Goal: Task Accomplishment & Management: Manage account settings

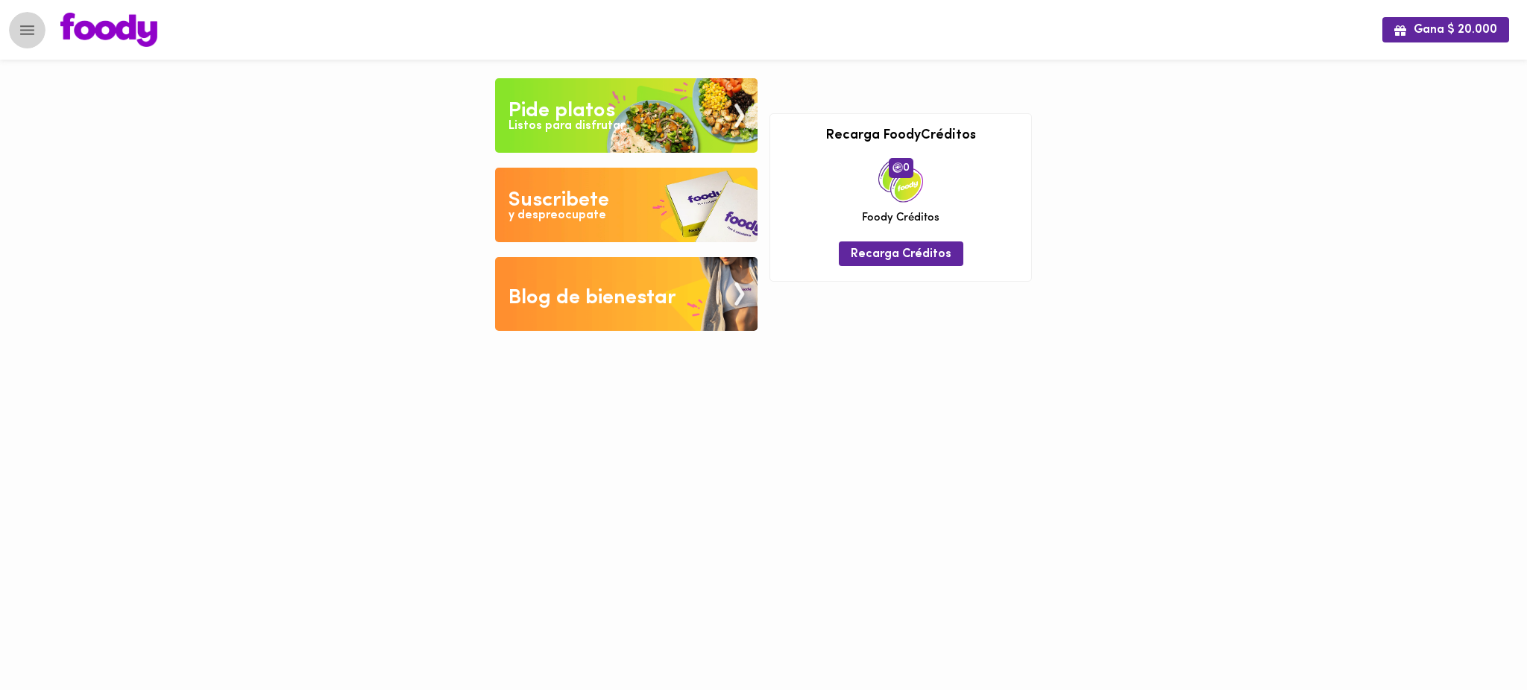
click at [34, 29] on icon "Menu" at bounding box center [27, 30] width 14 height 10
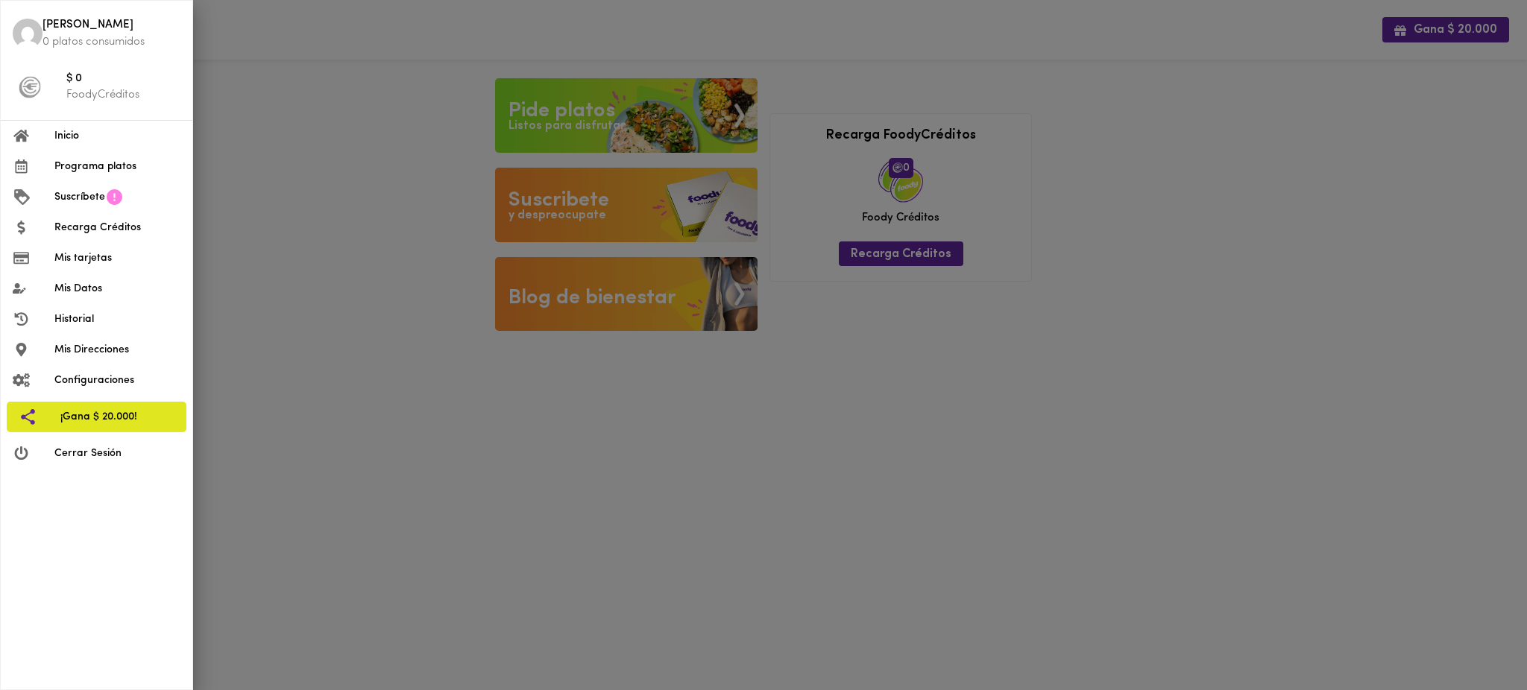
click at [127, 263] on span "Mis tarjetas" at bounding box center [117, 258] width 126 height 16
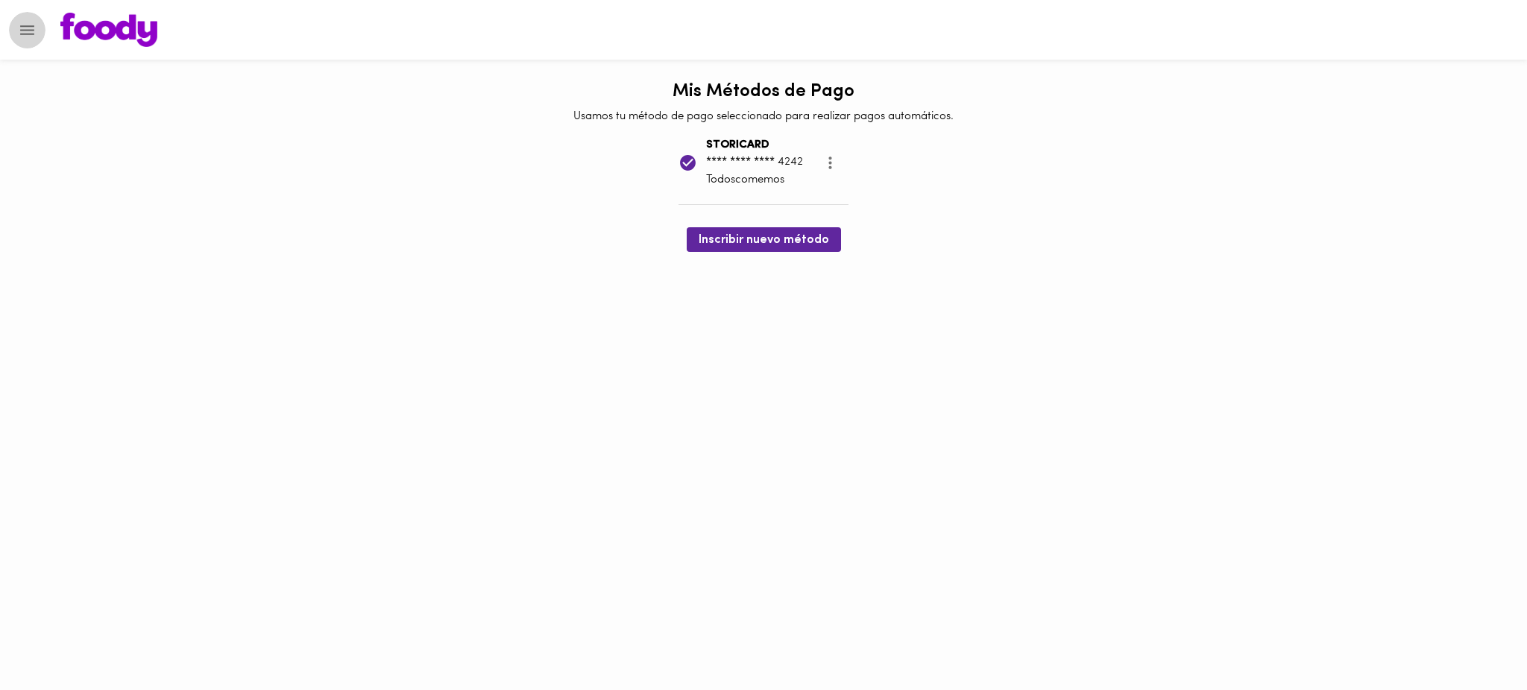
click at [28, 32] on icon "Menu" at bounding box center [27, 30] width 19 height 19
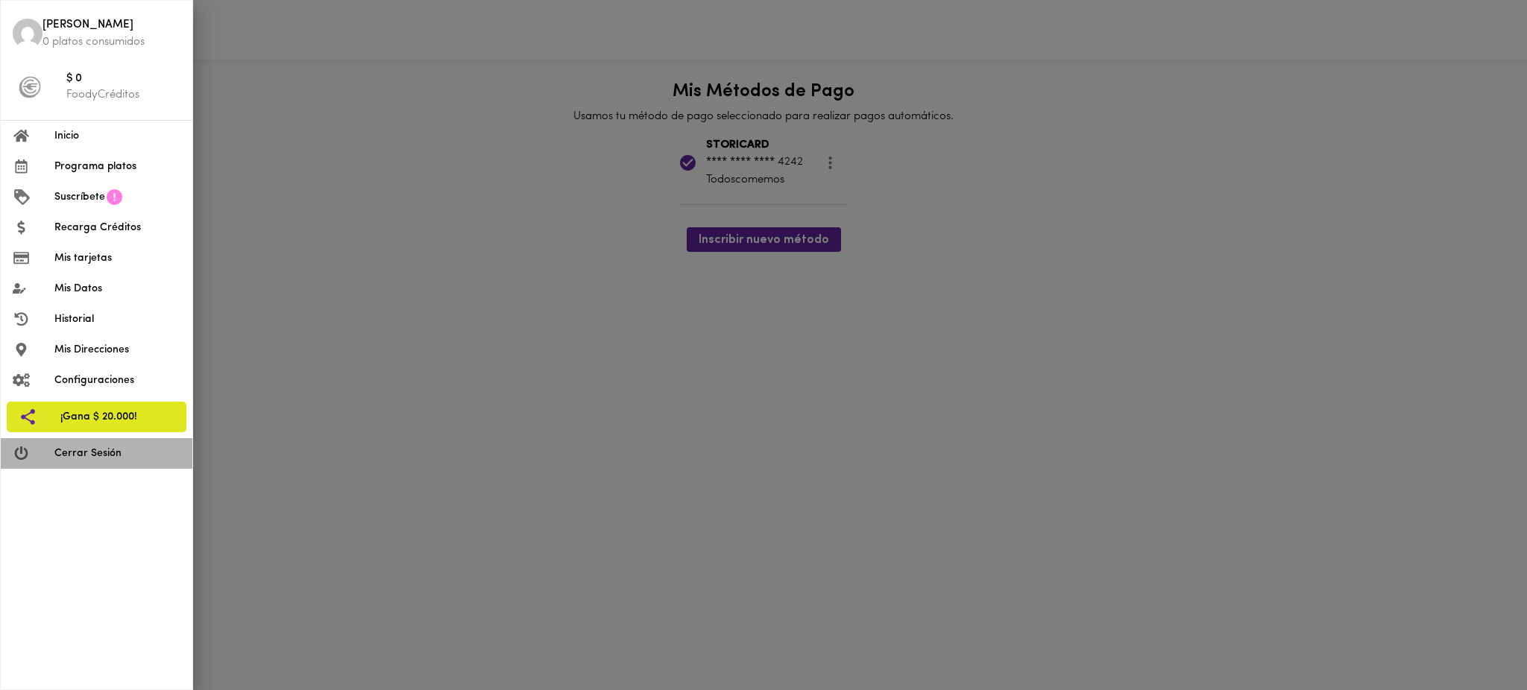
click at [87, 448] on span "Cerrar Sesión" at bounding box center [117, 454] width 126 height 16
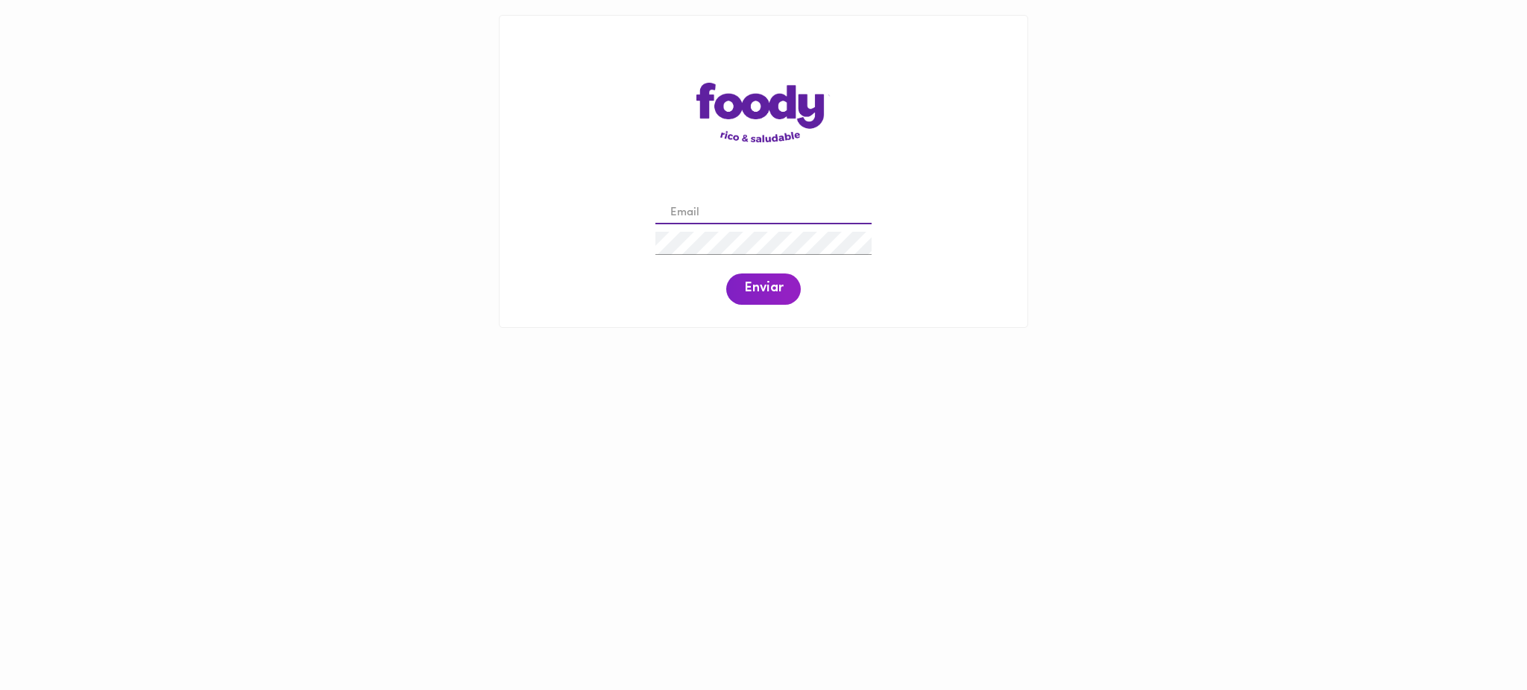
click at [695, 202] on input "email" at bounding box center [763, 213] width 216 height 23
paste input "[PERSON_NAME][EMAIL_ADDRESS][DOMAIN_NAME]"
type input "[PERSON_NAME][EMAIL_ADDRESS][DOMAIN_NAME]"
click at [751, 295] on span "Enviar" at bounding box center [763, 289] width 39 height 16
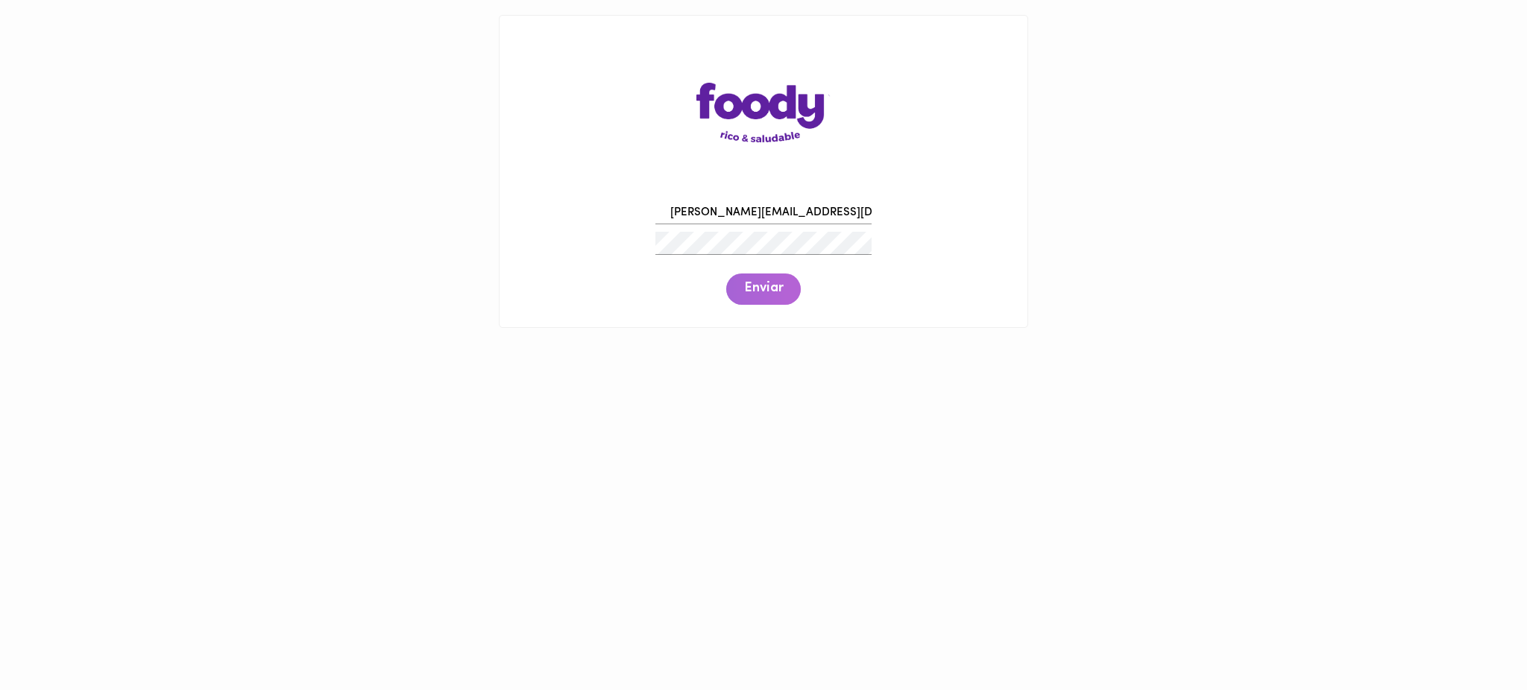
click at [751, 295] on span "Enviar" at bounding box center [763, 289] width 39 height 16
click at [630, 239] on div "gabriel@todoscomemos.com Enviar" at bounding box center [763, 252] width 498 height 114
click at [755, 294] on span "Enviar" at bounding box center [763, 289] width 39 height 16
drag, startPoint x: 833, startPoint y: 215, endPoint x: 648, endPoint y: 225, distance: 185.2
click at [648, 225] on div "gabriel@todoscomemos.com Enviar" at bounding box center [763, 252] width 498 height 114
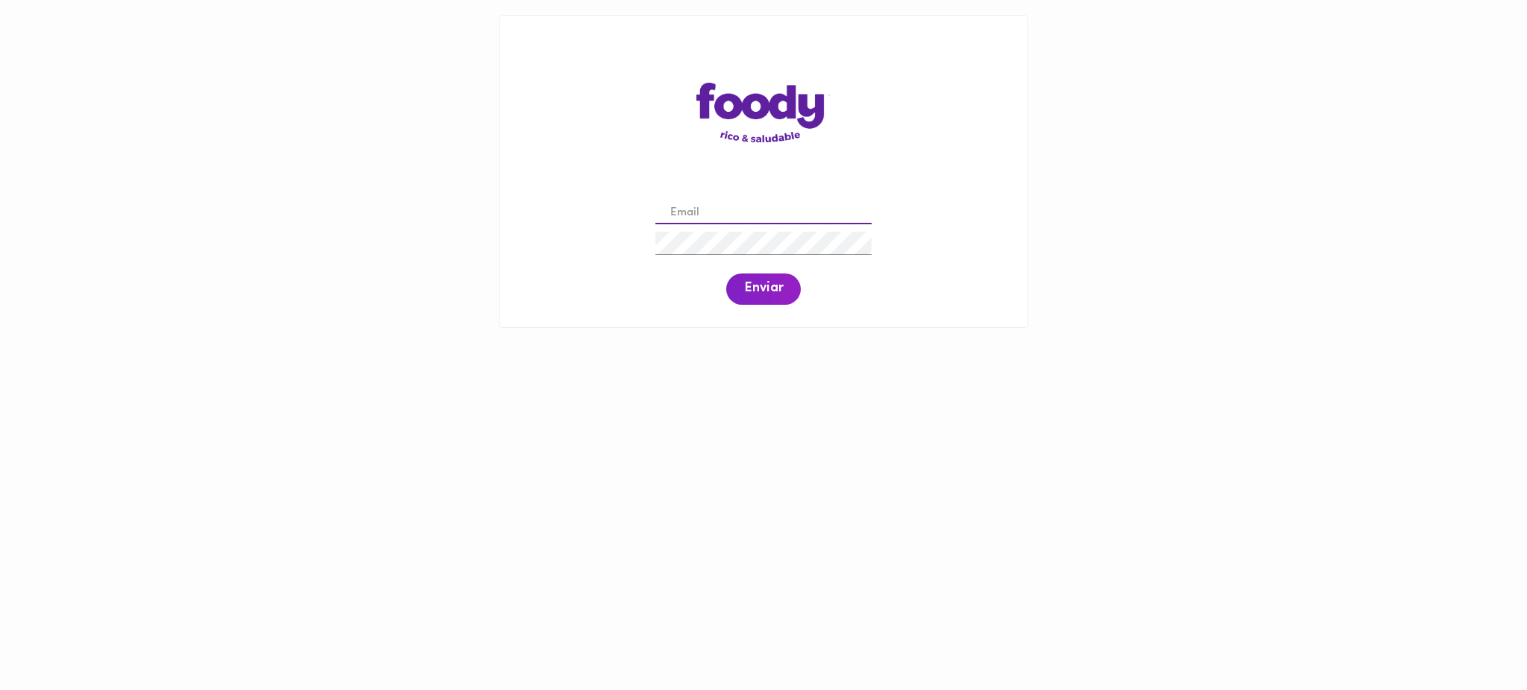
paste input "andres.cardenas@todoscomemos.com"
type input "andres.cardenas@todoscomemos.com"
click at [768, 292] on span "Enviar" at bounding box center [763, 289] width 39 height 16
